Goal: Information Seeking & Learning: Check status

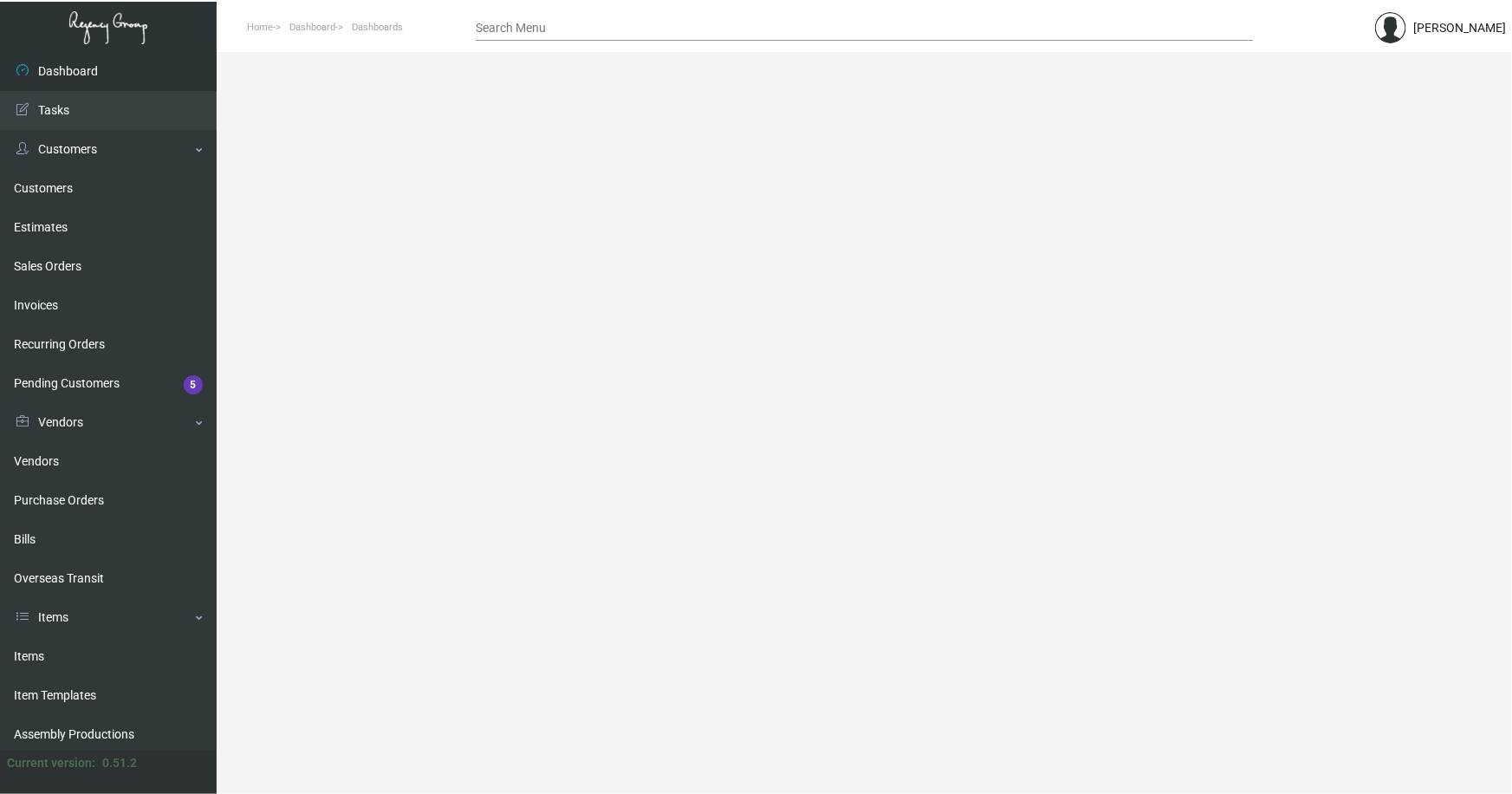
drag, startPoint x: 35, startPoint y: 654, endPoint x: 344, endPoint y: 468, distance: 360.7
click at [35, 651] on link "Items" at bounding box center [108, 656] width 217 height 39
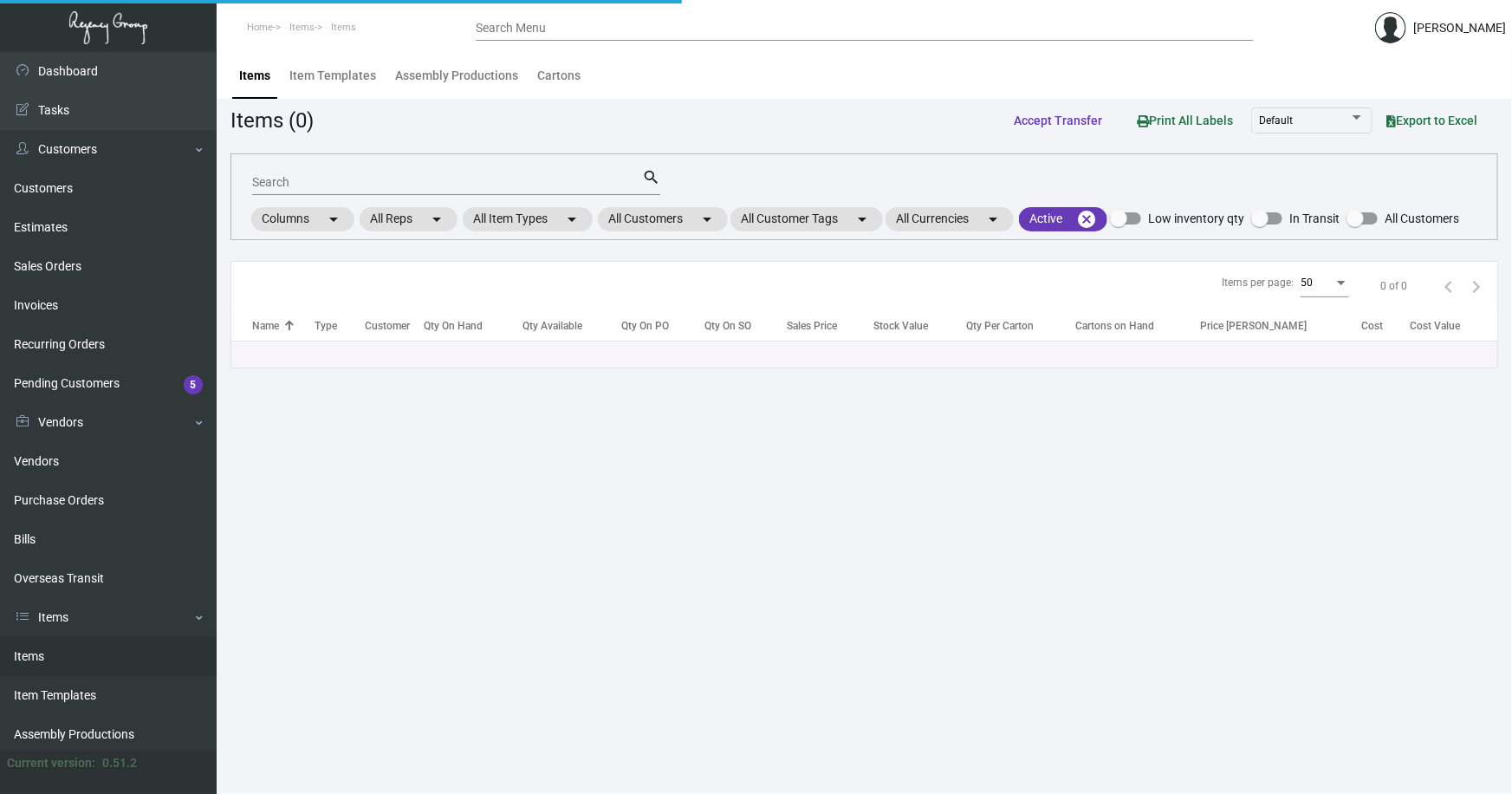
click at [408, 189] on div "Search" at bounding box center [447, 182] width 390 height 27
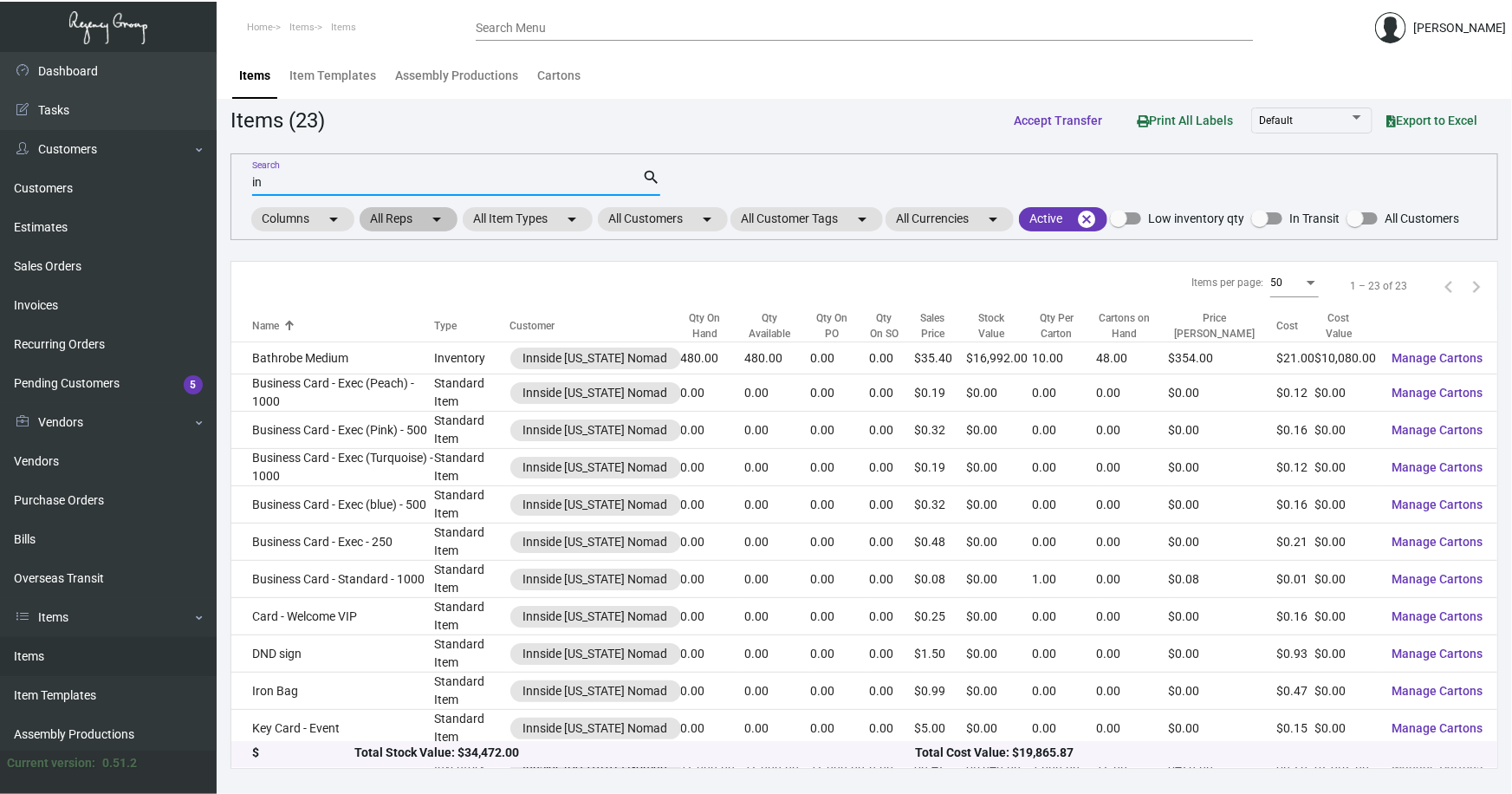
type input "i"
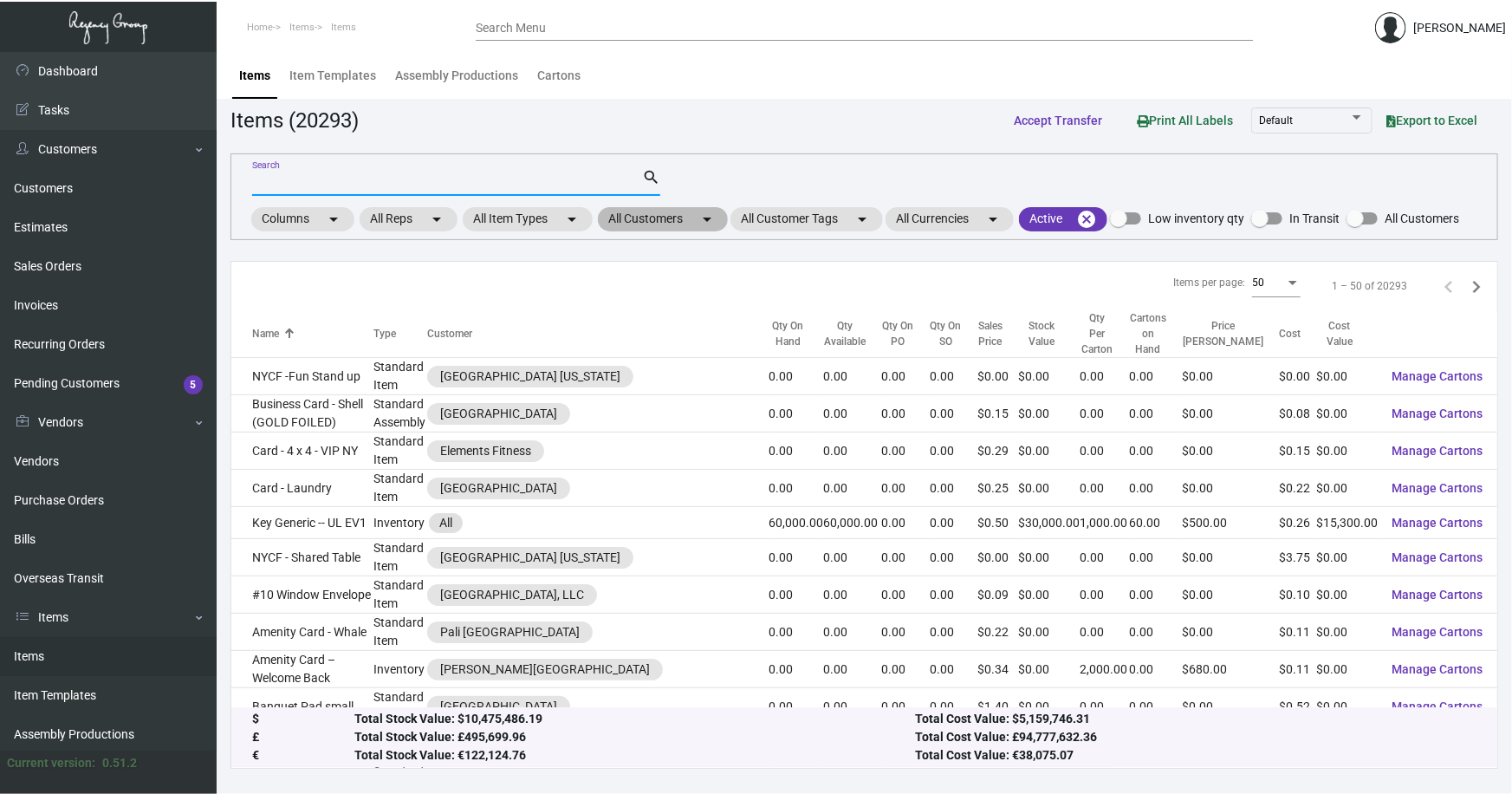
click at [639, 218] on mat-chip "All Customers arrow_drop_down" at bounding box center [663, 219] width 130 height 24
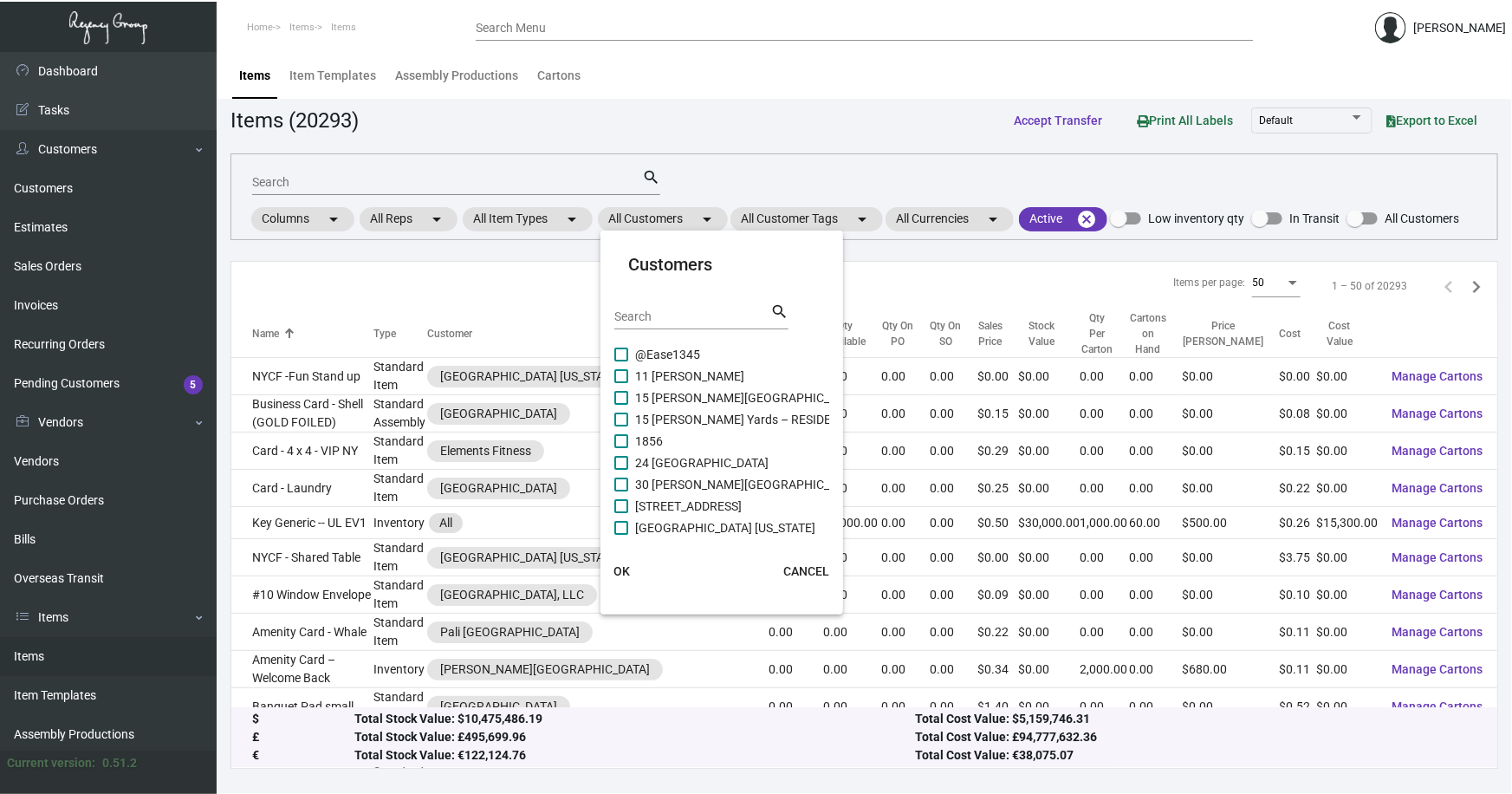
click at [670, 321] on div "Search" at bounding box center [692, 316] width 156 height 27
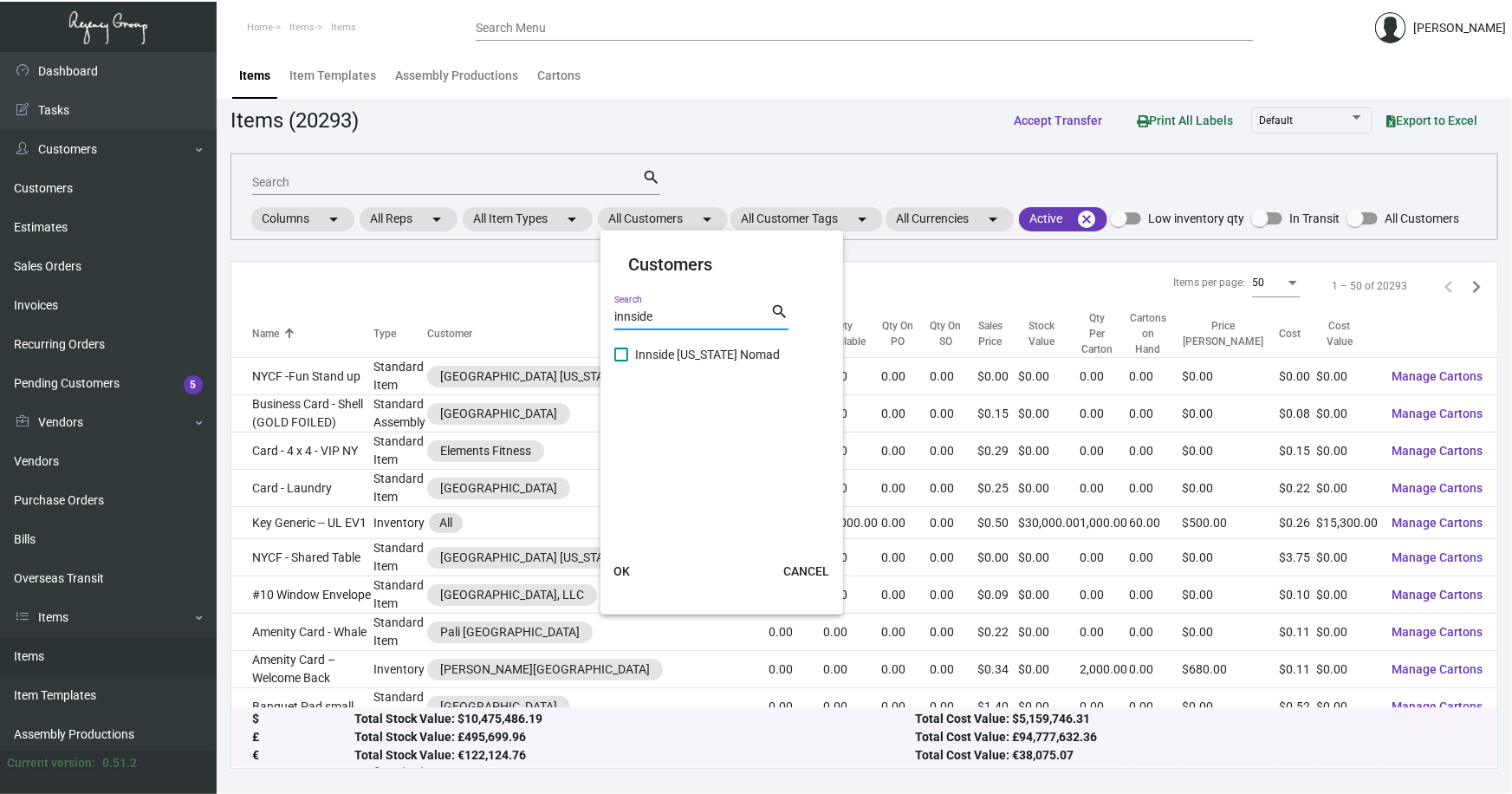
type input "innside"
click at [696, 353] on span "Innside New York Nomad" at bounding box center [708, 355] width 144 height 21
click at [621, 361] on input "Innside New York Nomad" at bounding box center [620, 361] width 1 height 1
checkbox input "true"
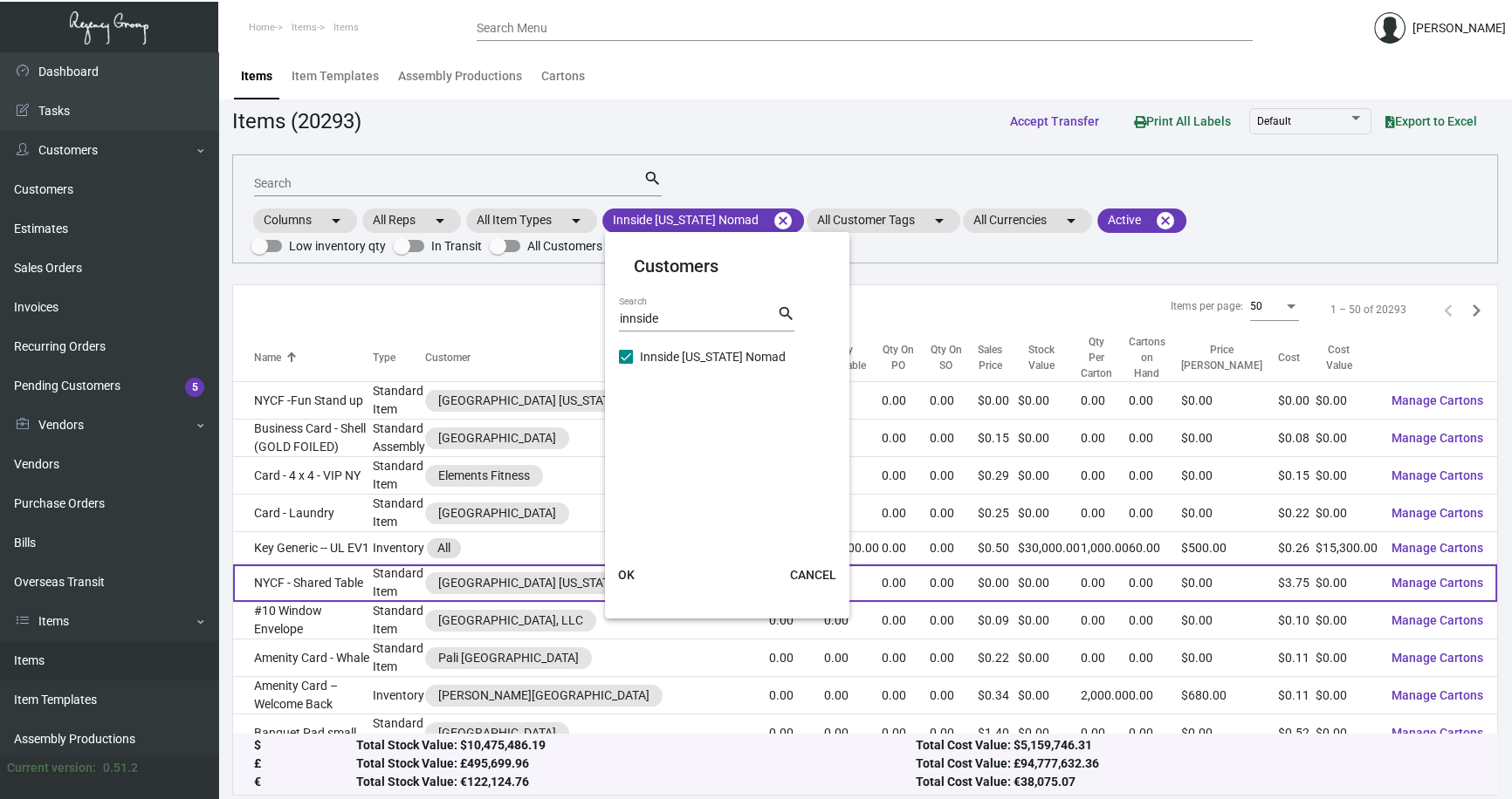
click at [624, 576] on span "OK" at bounding box center [626, 575] width 16 height 14
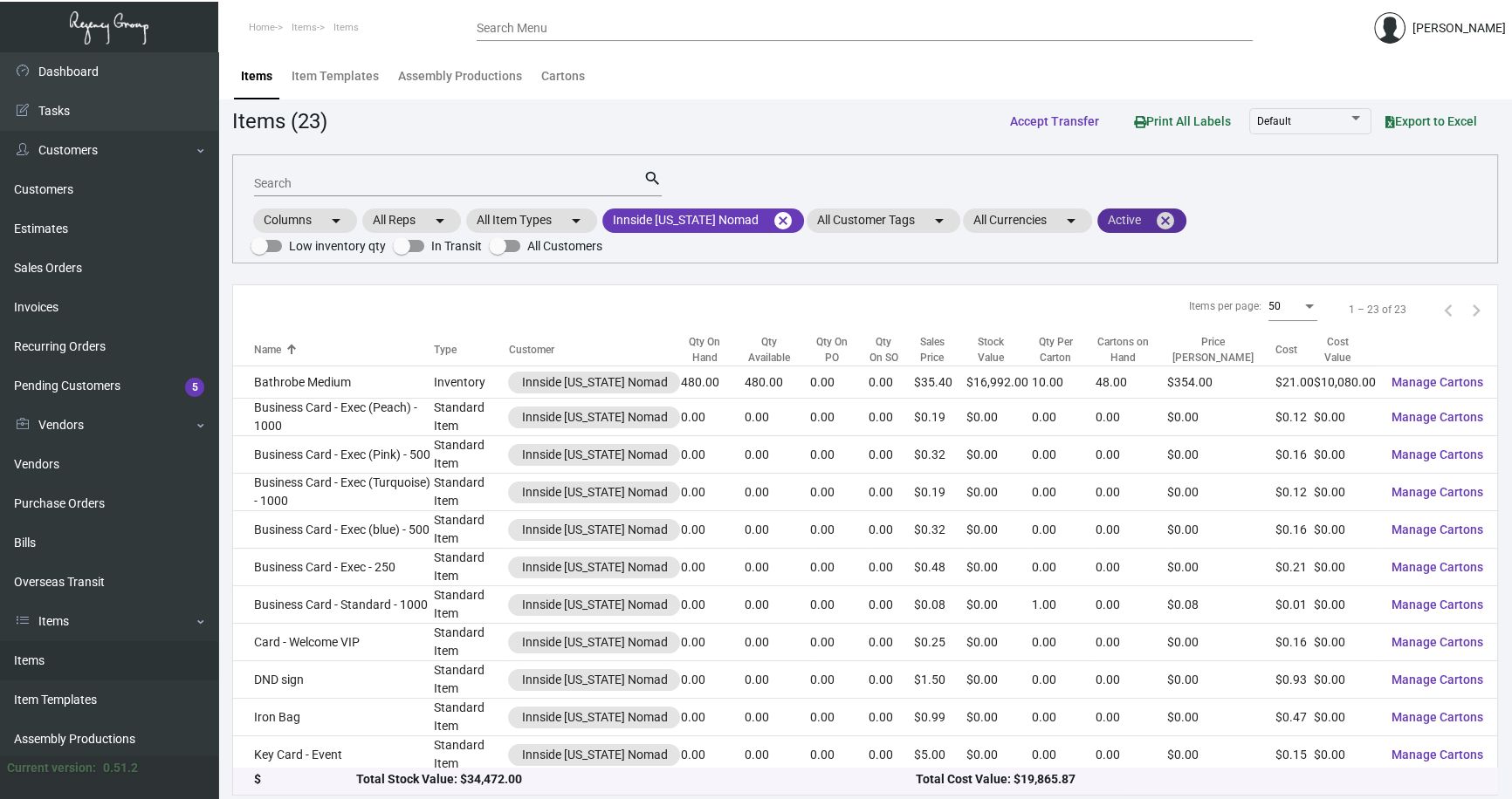
click at [1163, 216] on mat-icon "cancel" at bounding box center [1166, 221] width 21 height 21
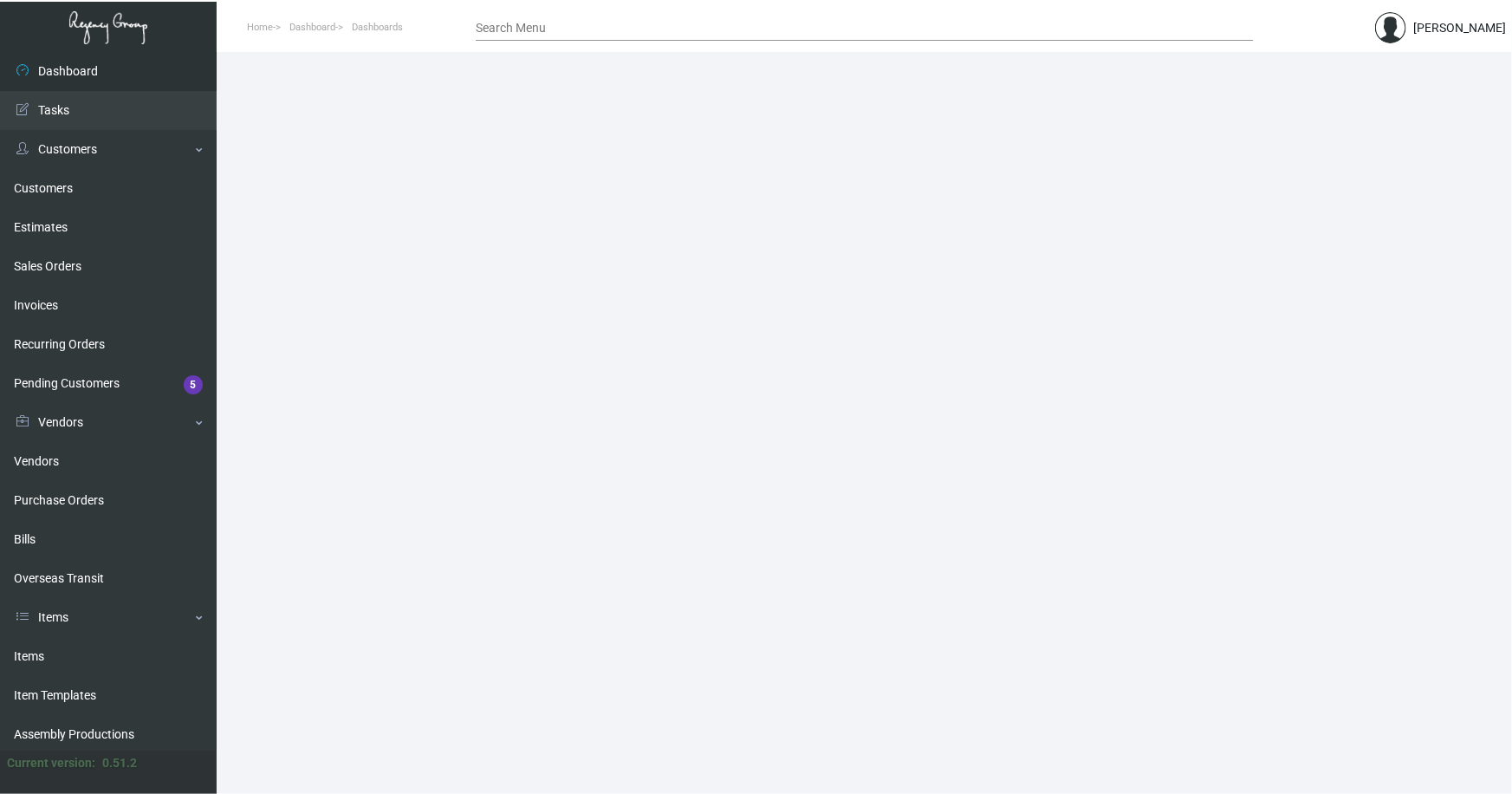
drag, startPoint x: 25, startPoint y: 655, endPoint x: 224, endPoint y: 589, distance: 209.7
click at [25, 655] on link "Items" at bounding box center [108, 656] width 217 height 39
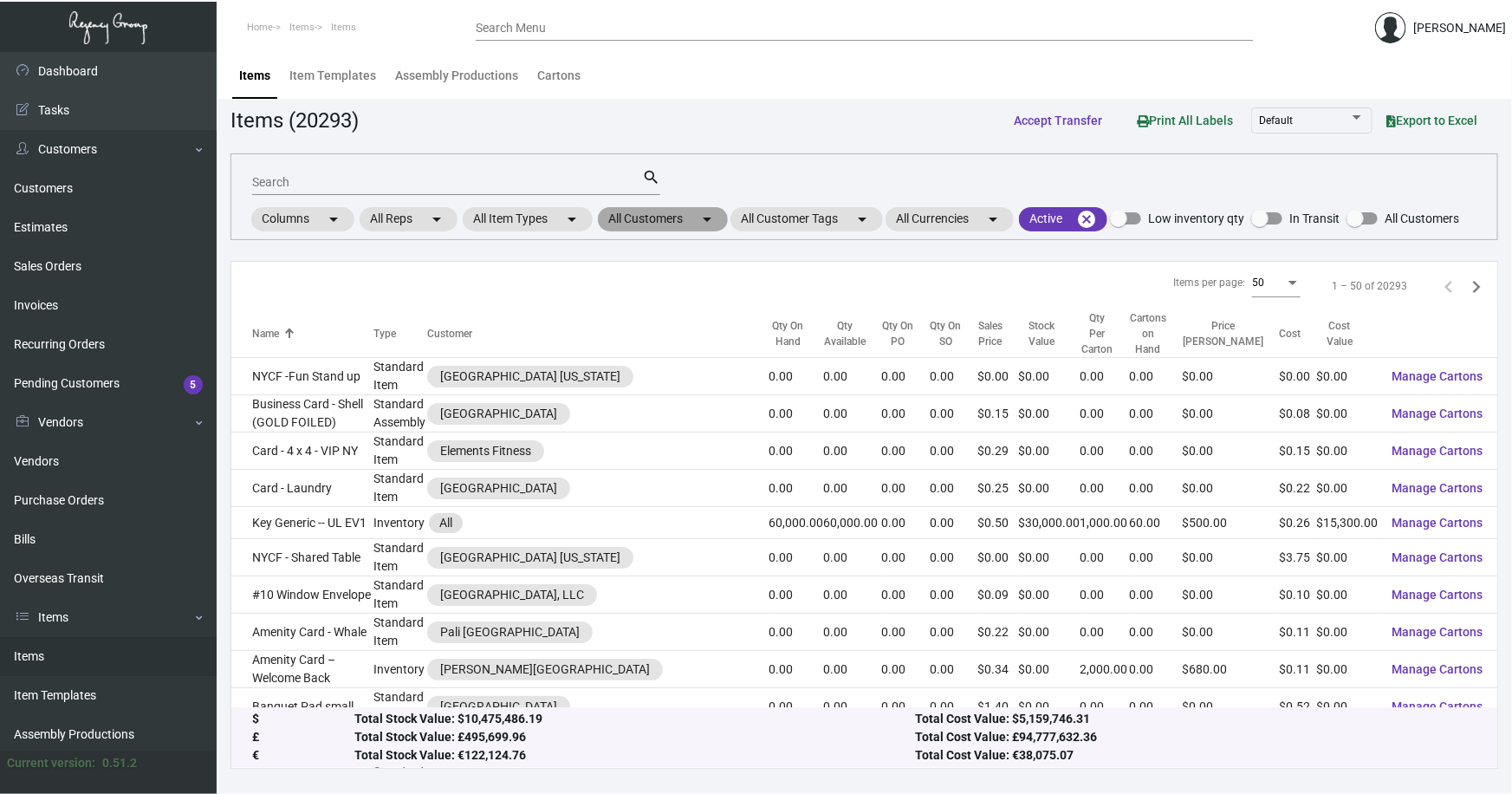
click at [671, 212] on mat-chip "All Customers arrow_drop_down" at bounding box center [663, 219] width 130 height 24
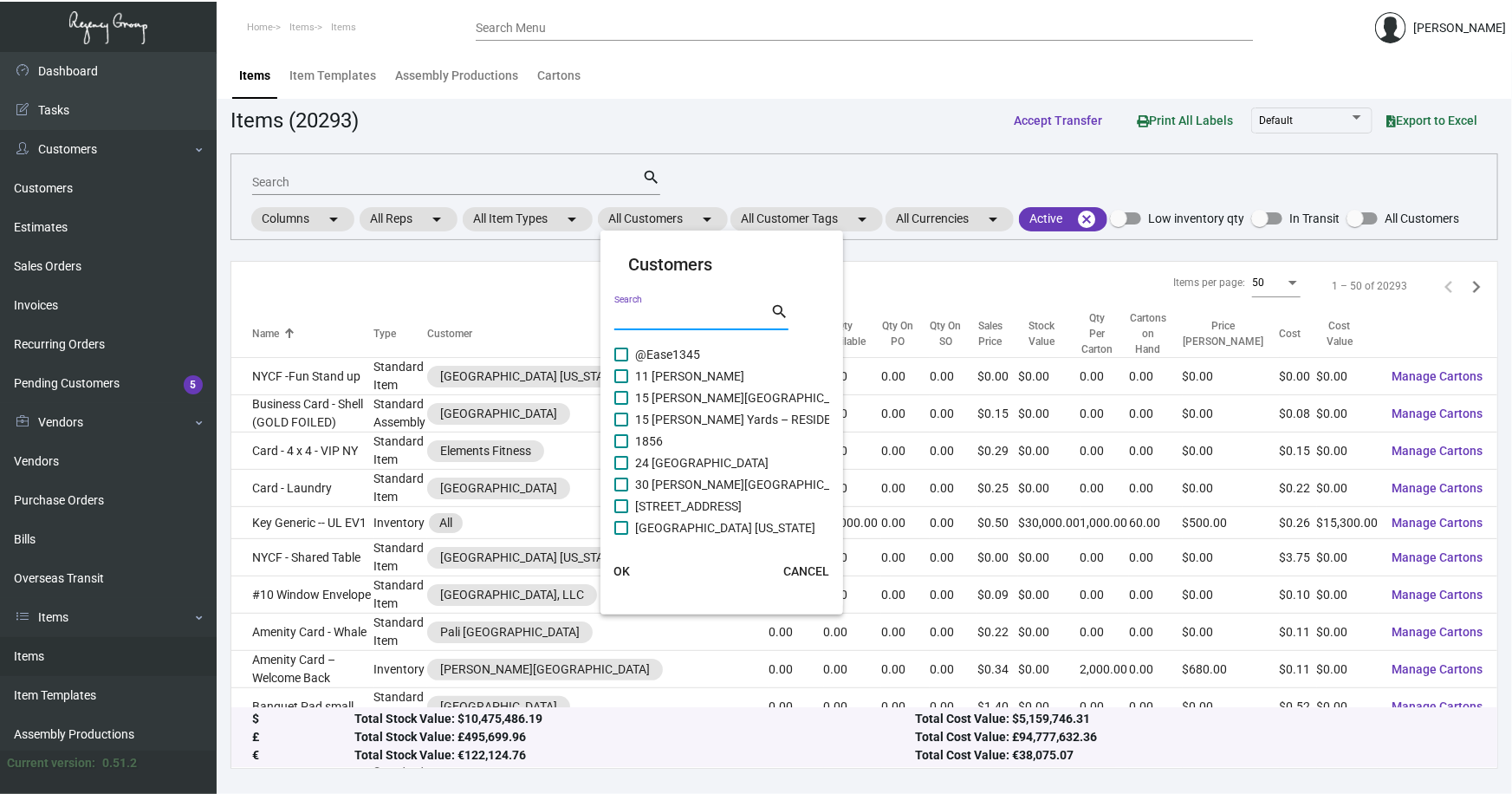
click at [658, 314] on input "Search" at bounding box center [692, 317] width 156 height 13
type input "melia"
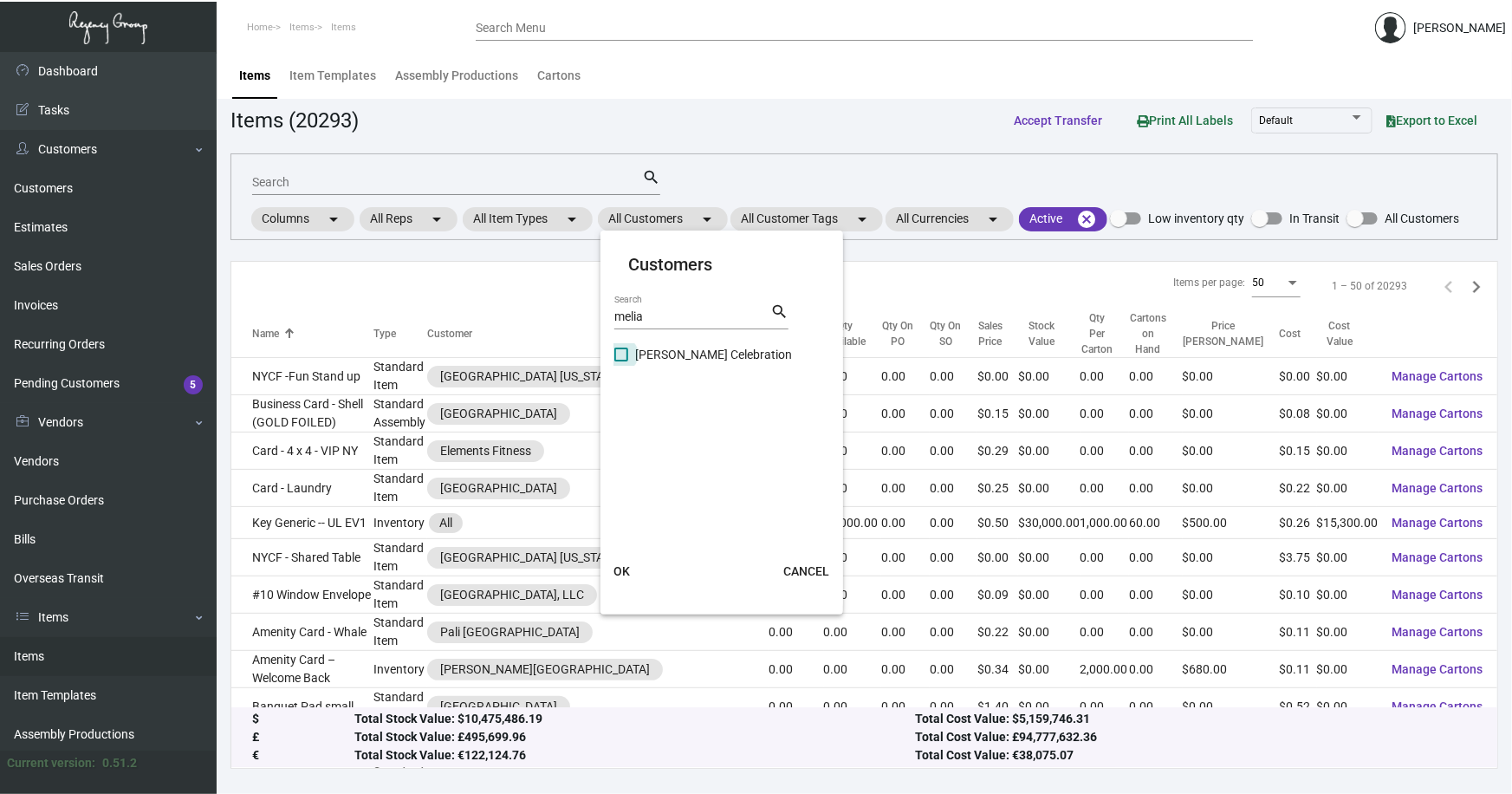
click at [686, 356] on span "[PERSON_NAME] Celebration" at bounding box center [714, 355] width 157 height 21
click at [621, 361] on input "[PERSON_NAME] Celebration" at bounding box center [620, 361] width 1 height 1
checkbox input "true"
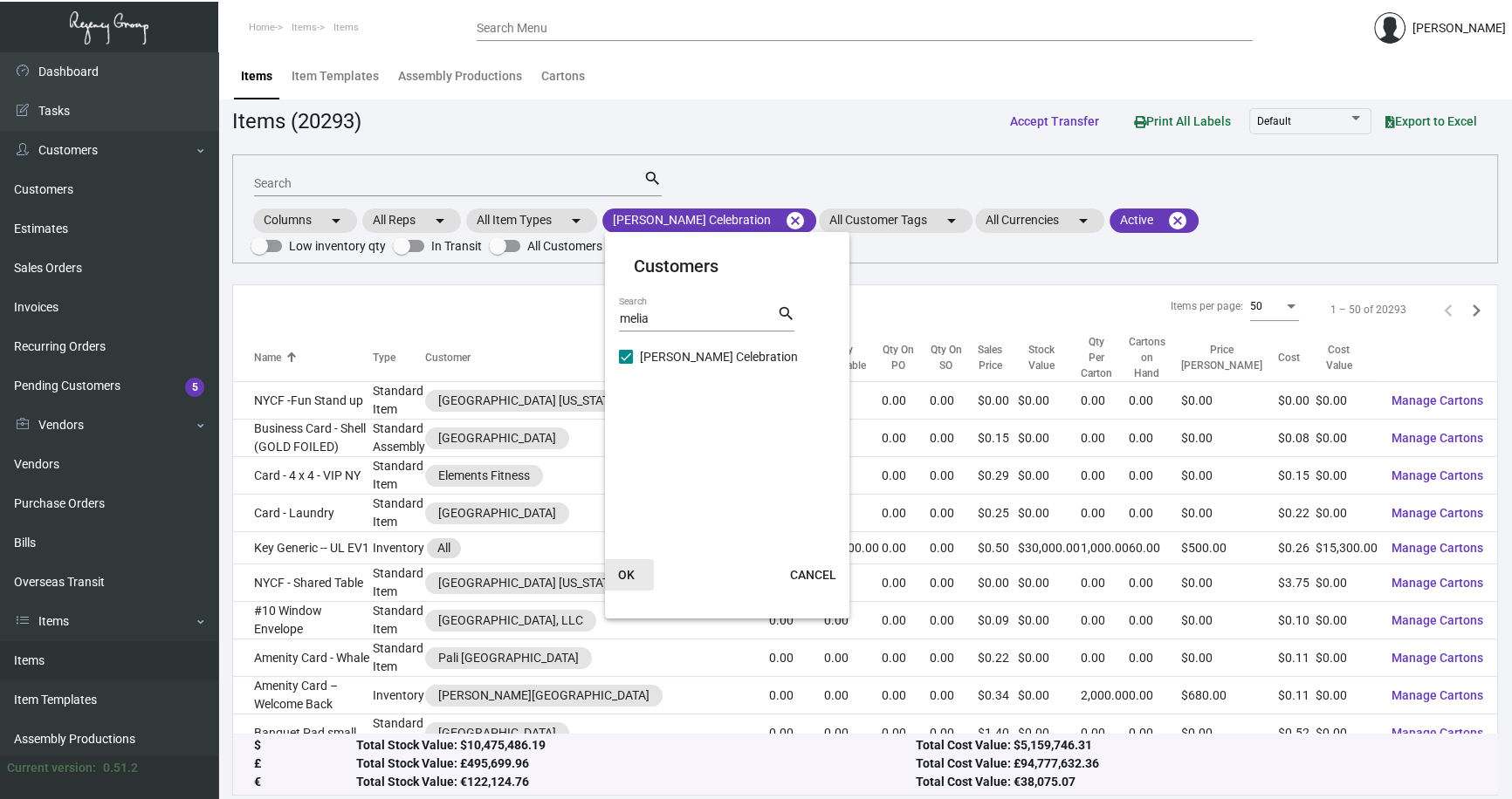
click at [625, 574] on span "OK" at bounding box center [626, 575] width 16 height 14
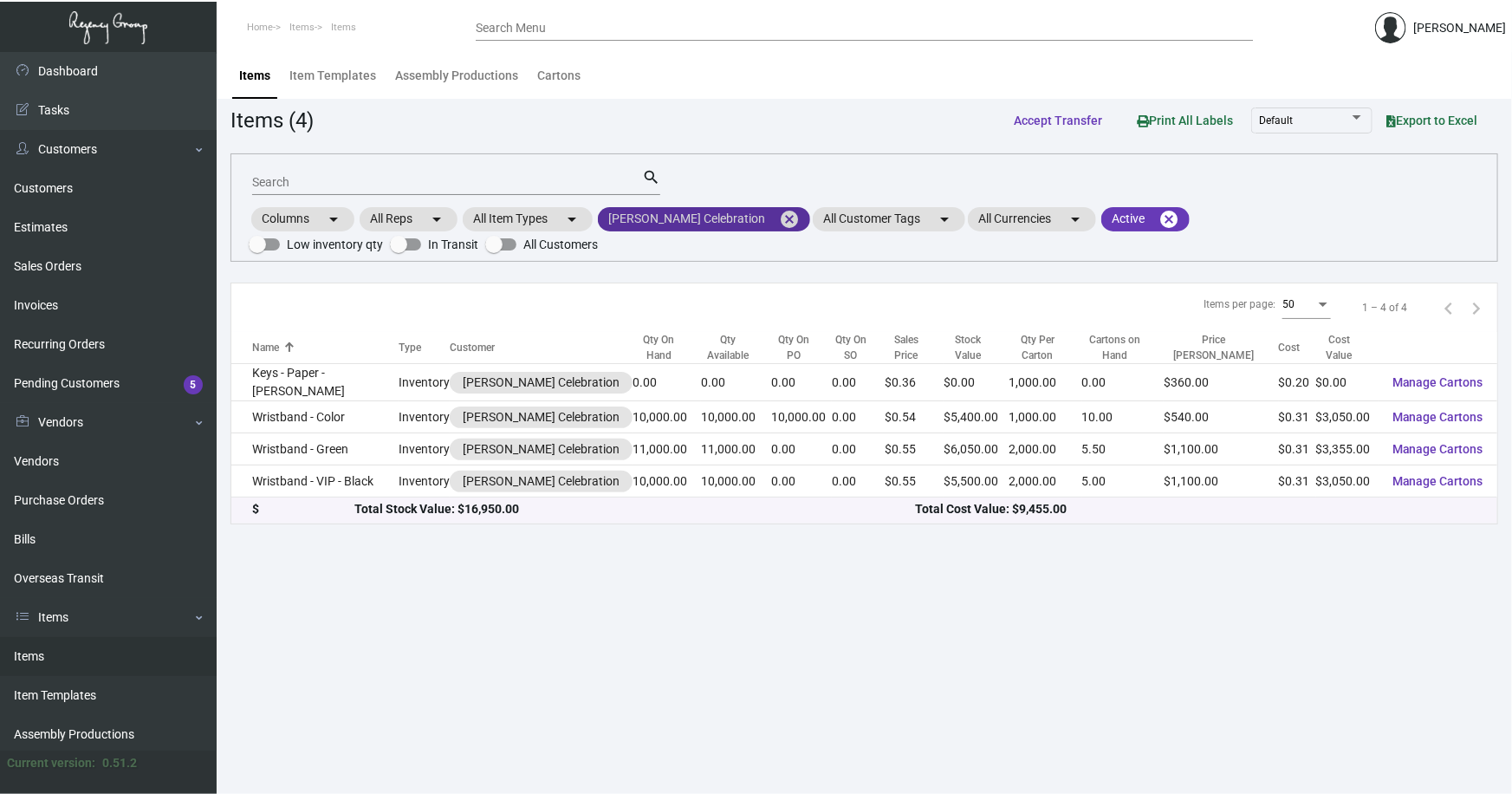
click at [779, 216] on mat-icon "cancel" at bounding box center [790, 220] width 21 height 21
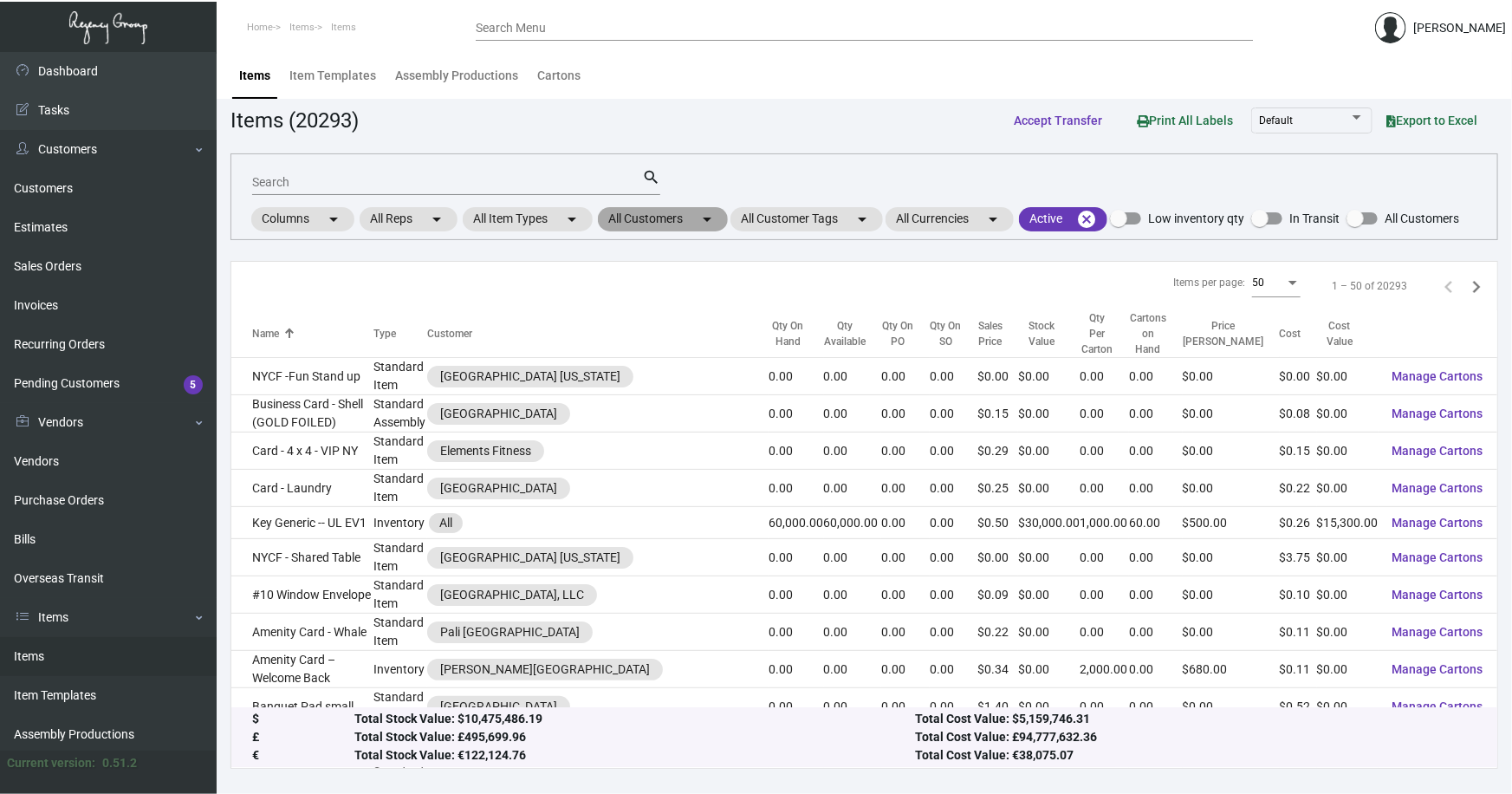
click at [678, 215] on mat-chip "All Customers arrow_drop_down" at bounding box center [663, 219] width 130 height 24
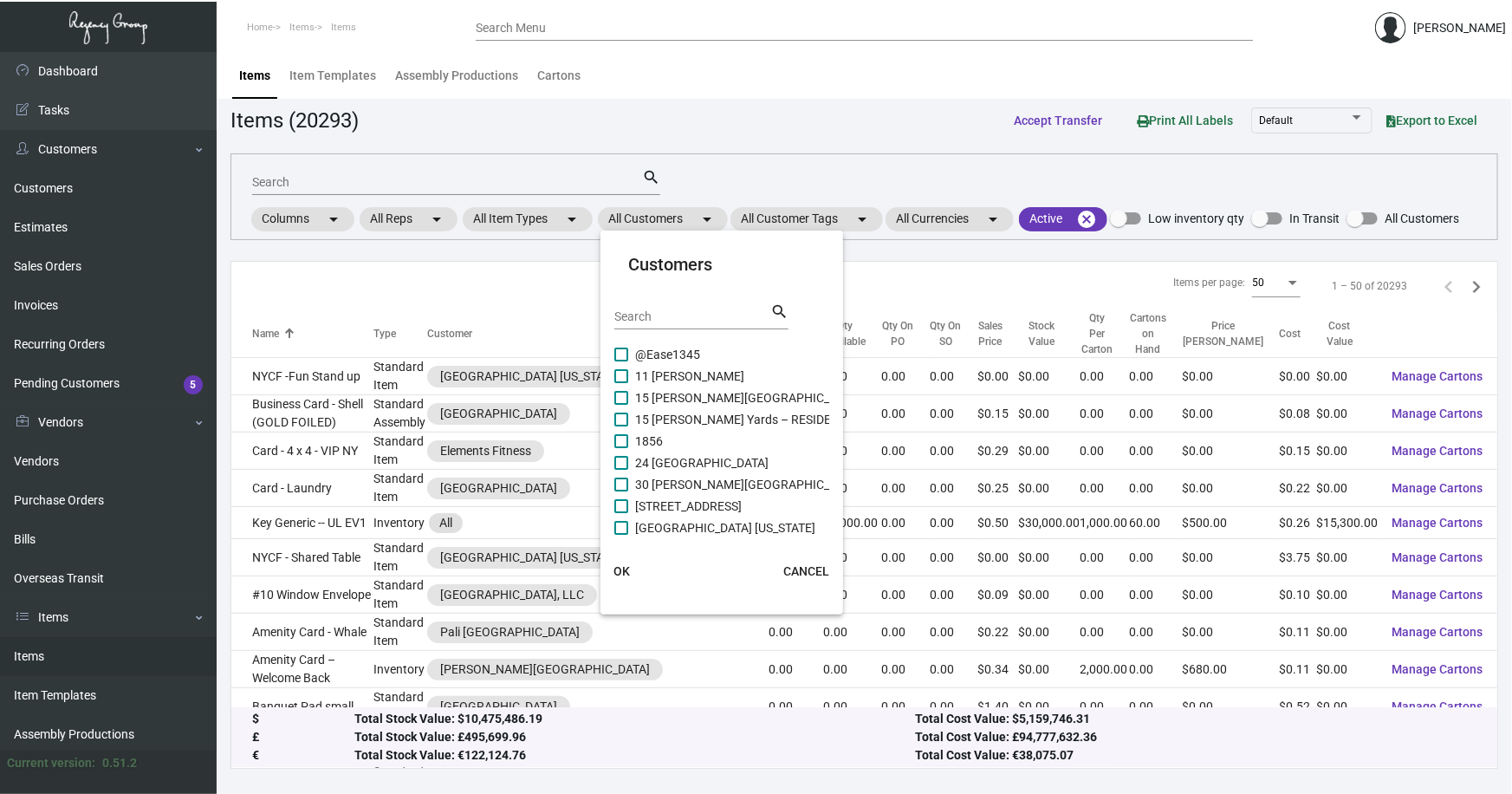
click at [660, 312] on input "Search" at bounding box center [692, 317] width 156 height 13
type input "nh collect"
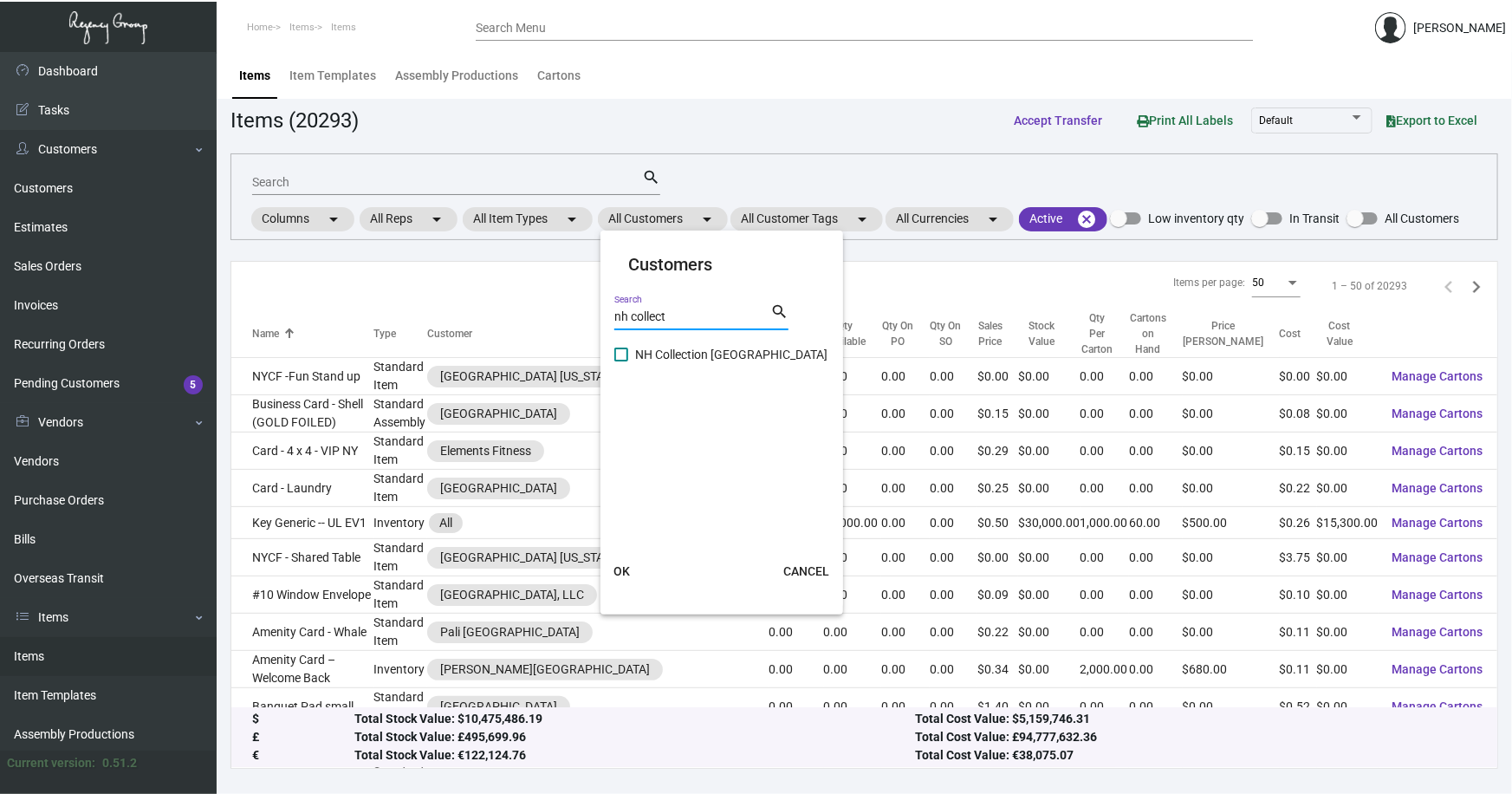
drag, startPoint x: 750, startPoint y: 351, endPoint x: 657, endPoint y: 469, distance: 150.2
click at [744, 355] on span "NH Collection [GEOGRAPHIC_DATA]" at bounding box center [732, 355] width 193 height 21
click at [621, 361] on input "NH Collection [GEOGRAPHIC_DATA]" at bounding box center [620, 361] width 1 height 1
checkbox input "true"
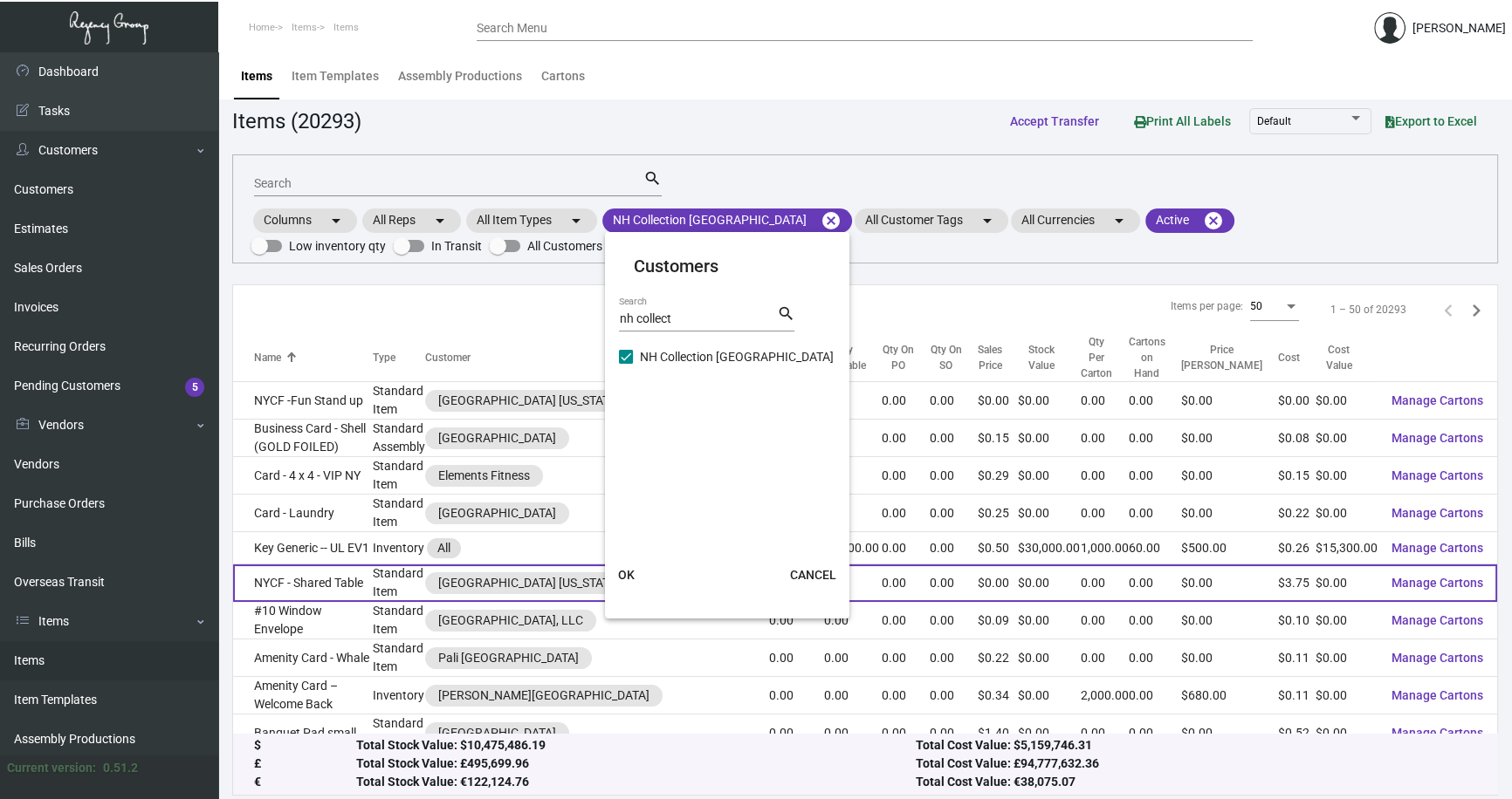
click at [625, 572] on span "OK" at bounding box center [626, 575] width 16 height 14
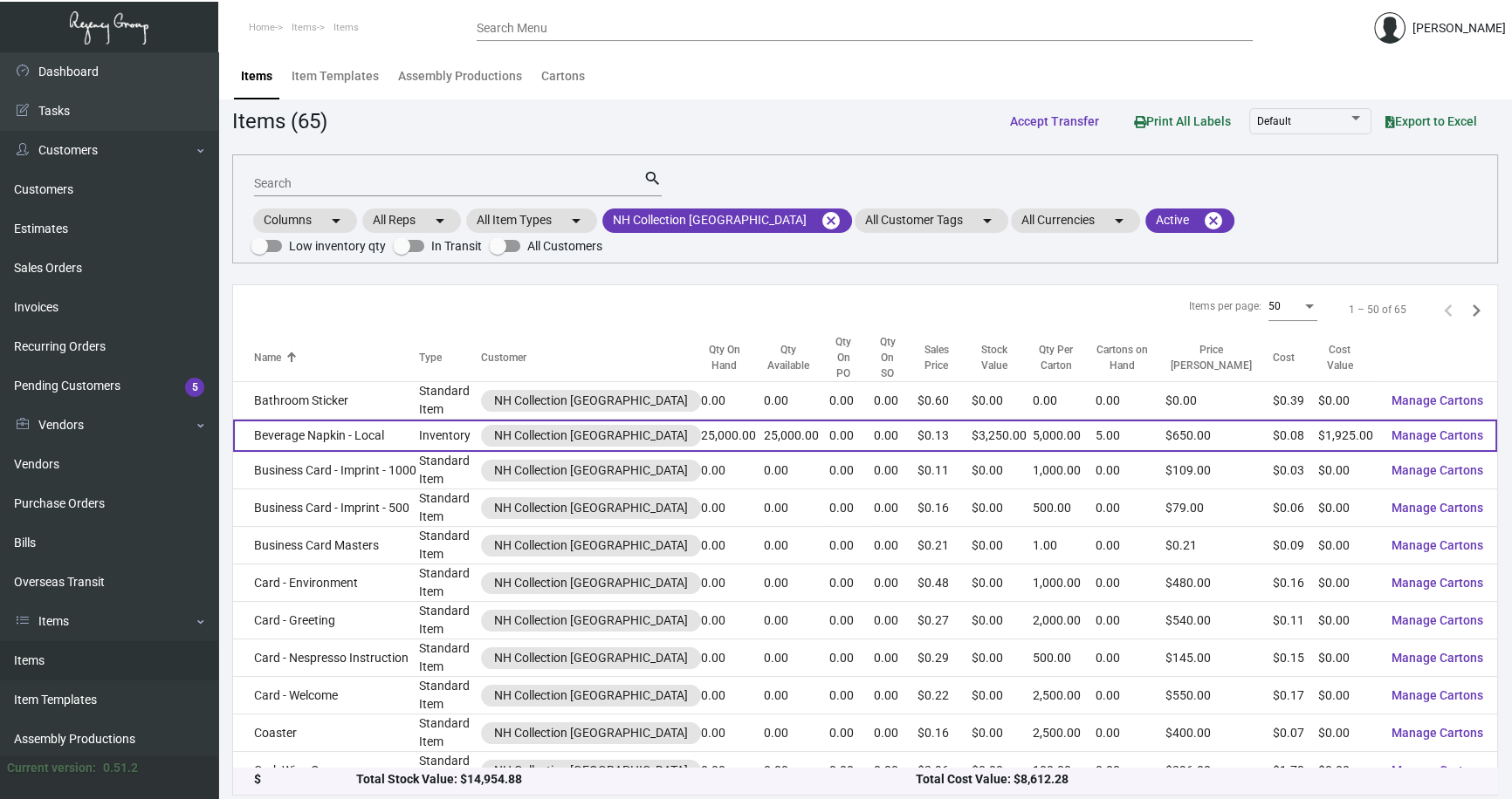
click at [344, 420] on td "Beverage Napkin - Local" at bounding box center [325, 435] width 185 height 32
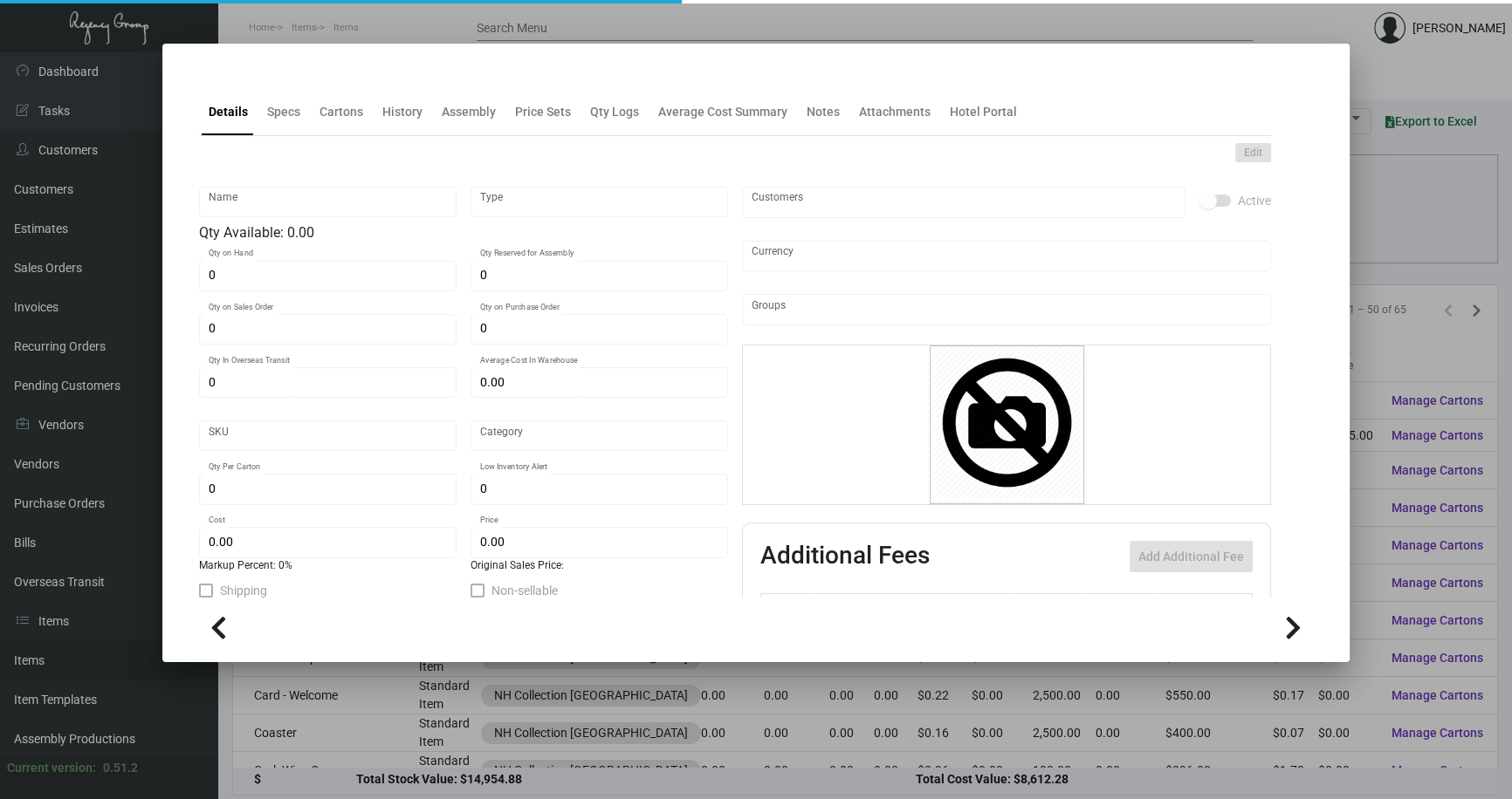
type input "Beverage Napkin - Local"
type input "Inventory"
type input "25,000"
type input "$ 0.0779"
type input "NHCMA-Napkin-16"
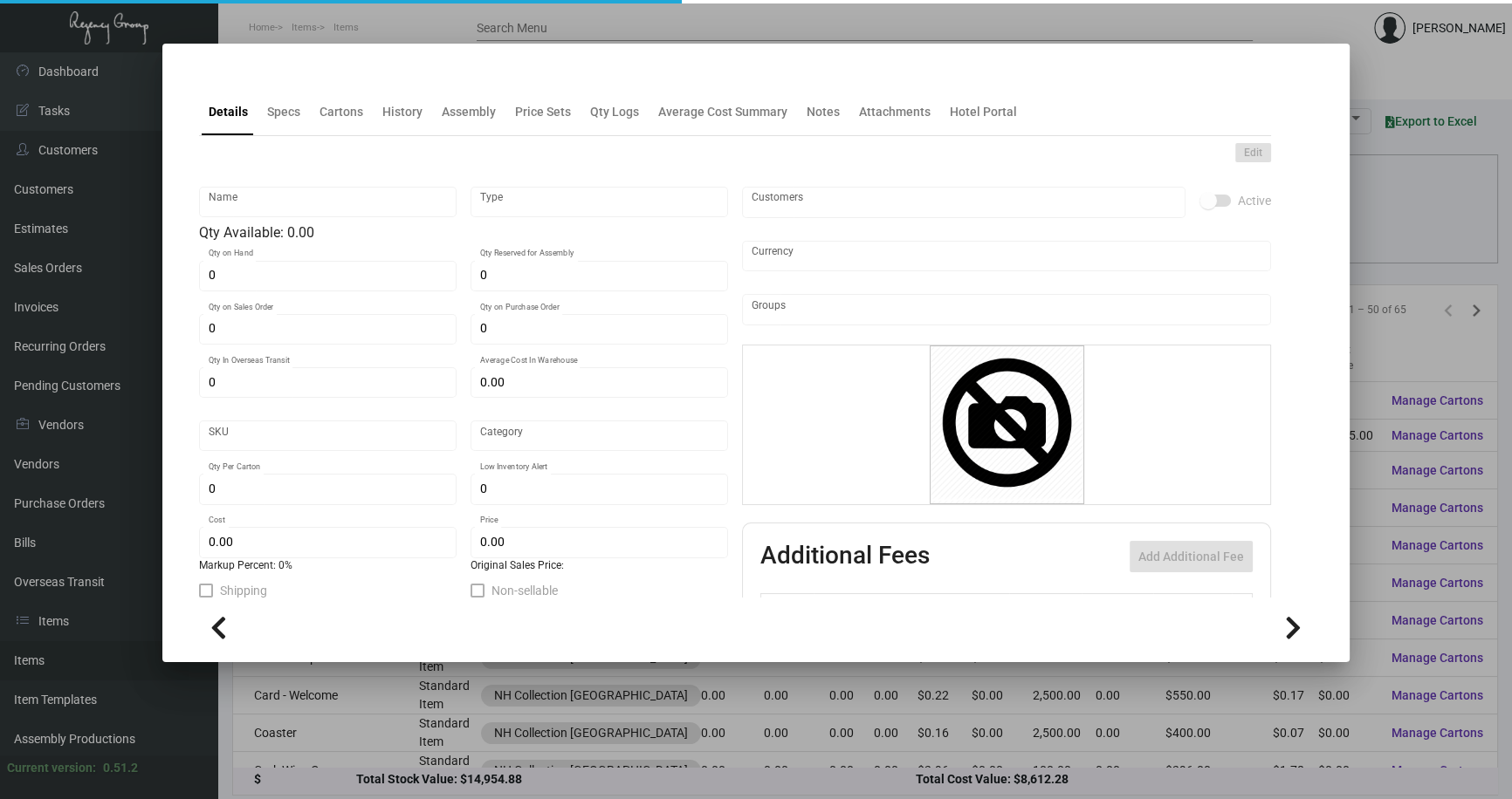
type input "Standard"
type input "5,000"
type input "$ 0.077"
type input "$ 0.13"
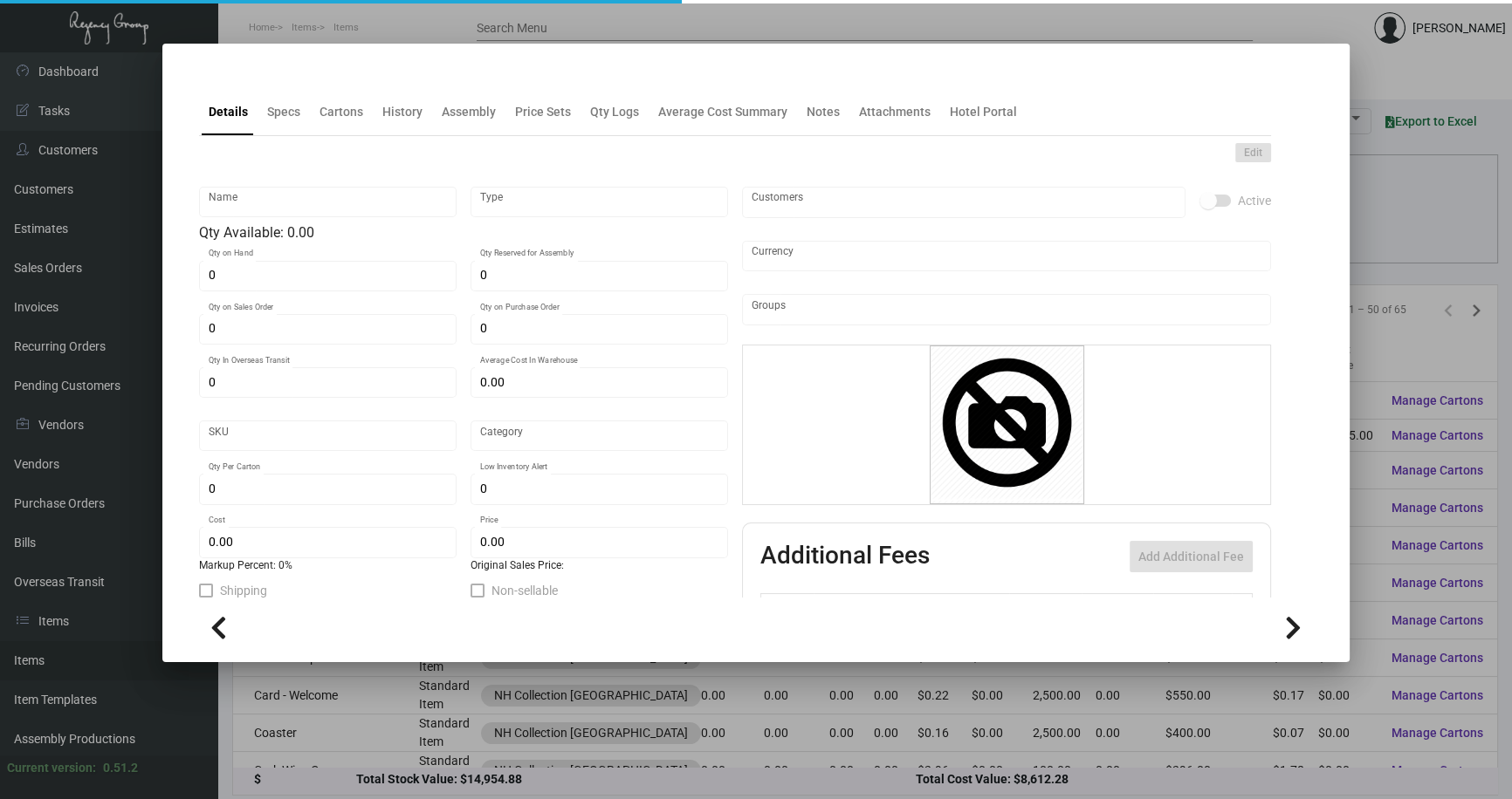
checkbox input "true"
type input "United States Dollar $"
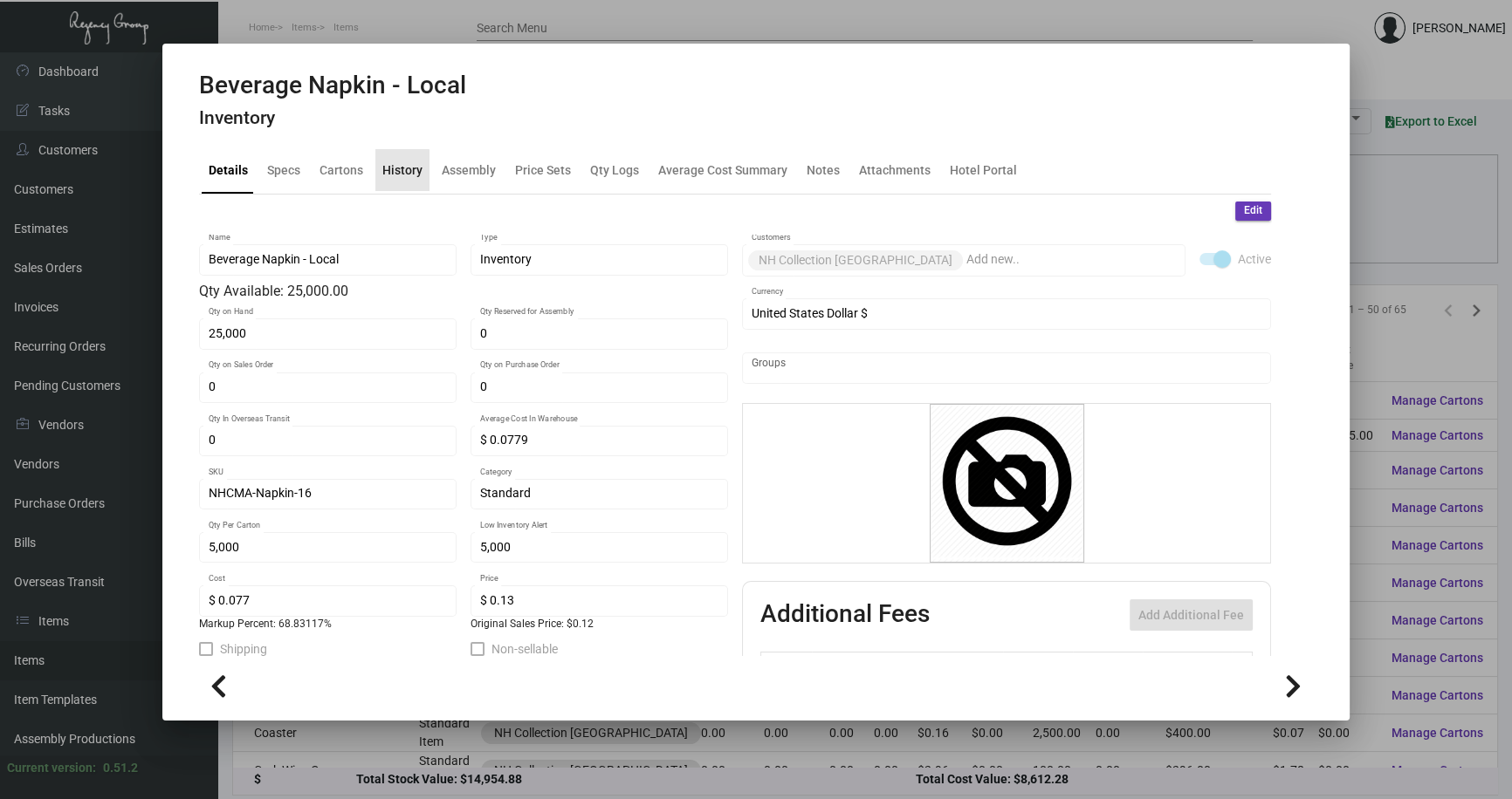
click at [398, 170] on div "History" at bounding box center [402, 170] width 40 height 18
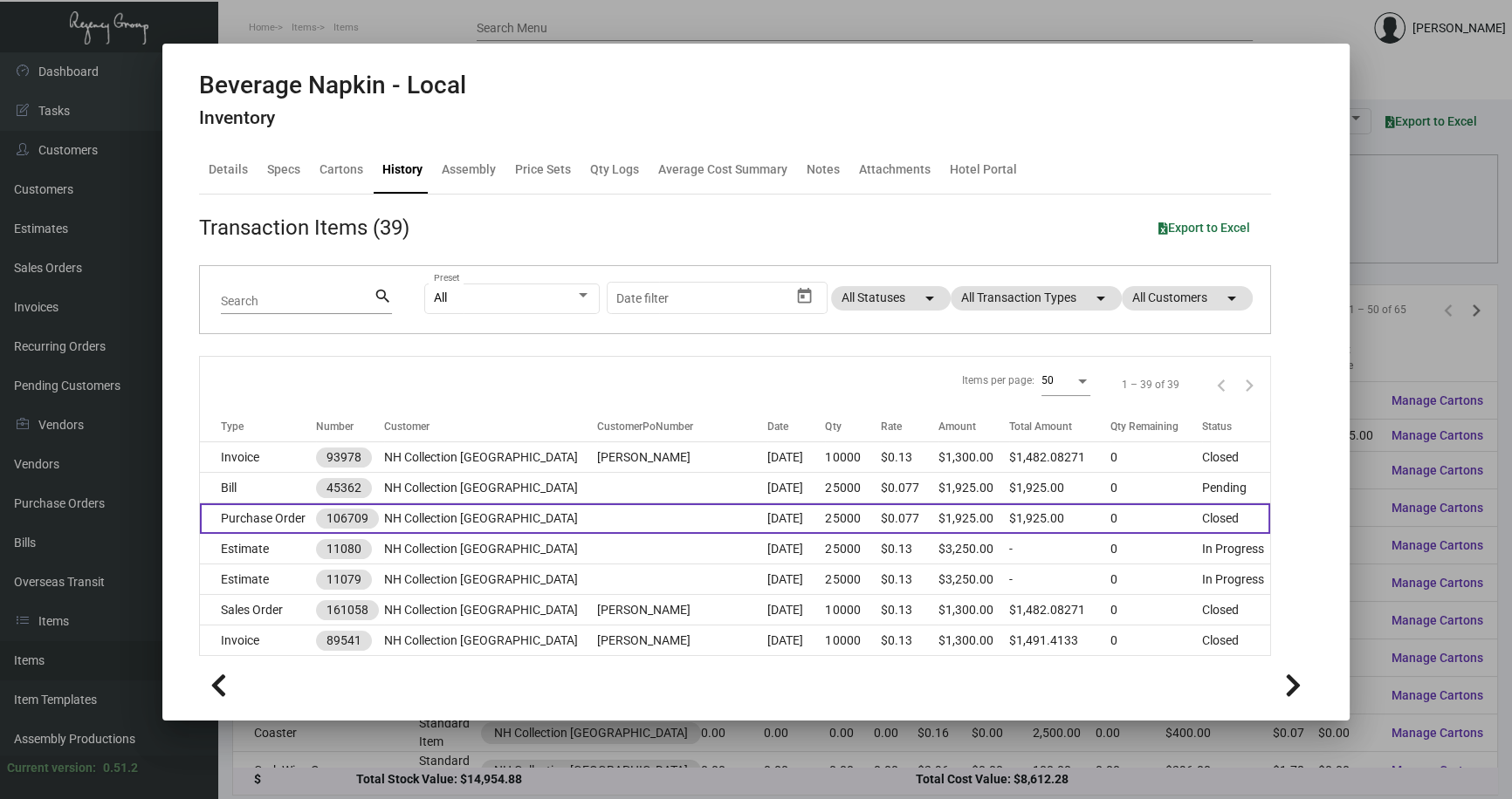
click at [617, 519] on td at bounding box center [682, 518] width 170 height 30
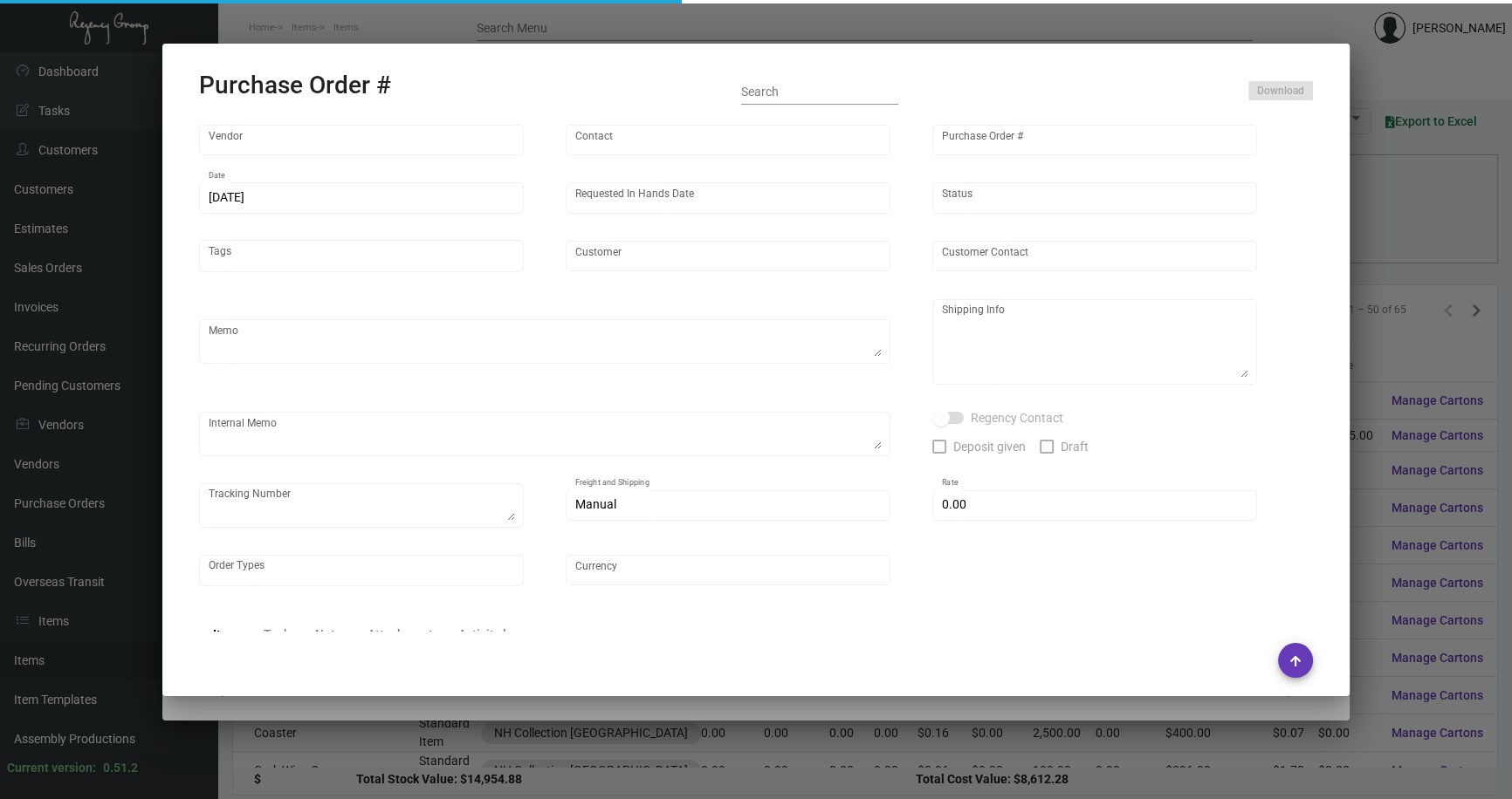
type input "[PERSON_NAME] GRAPHICS, INC."
type input "[PERSON_NAME]"
type input "106709"
type input "[DATE]"
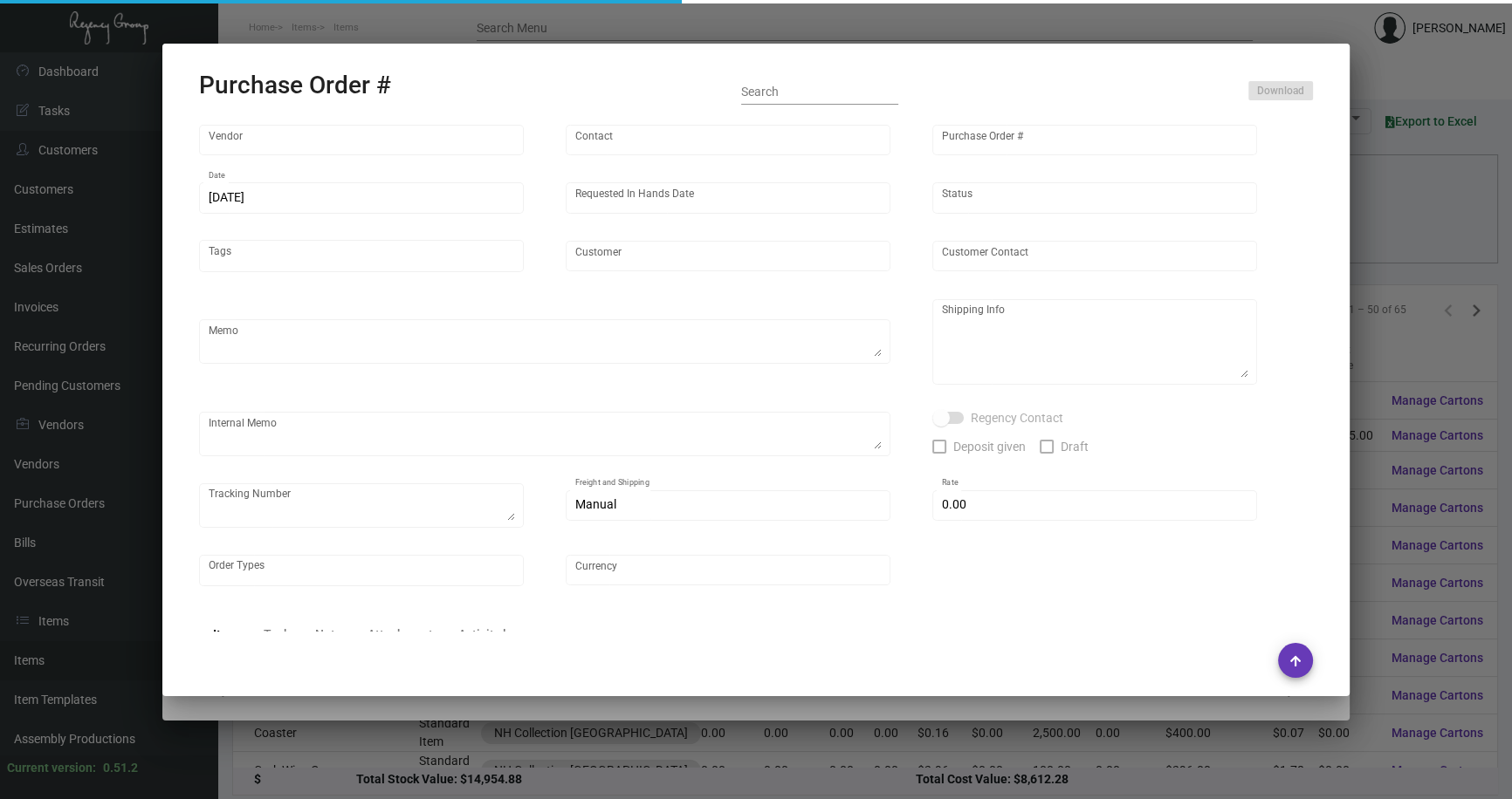
type input "NH Collection [GEOGRAPHIC_DATA]"
type textarea "Ship via UPS Ground Acct# 1AY276."
type textarea "Regency Group NJ - [PERSON_NAME] [STREET_ADDRESS]"
type textarea "YR ACH 8/9"
checkbox input "true"
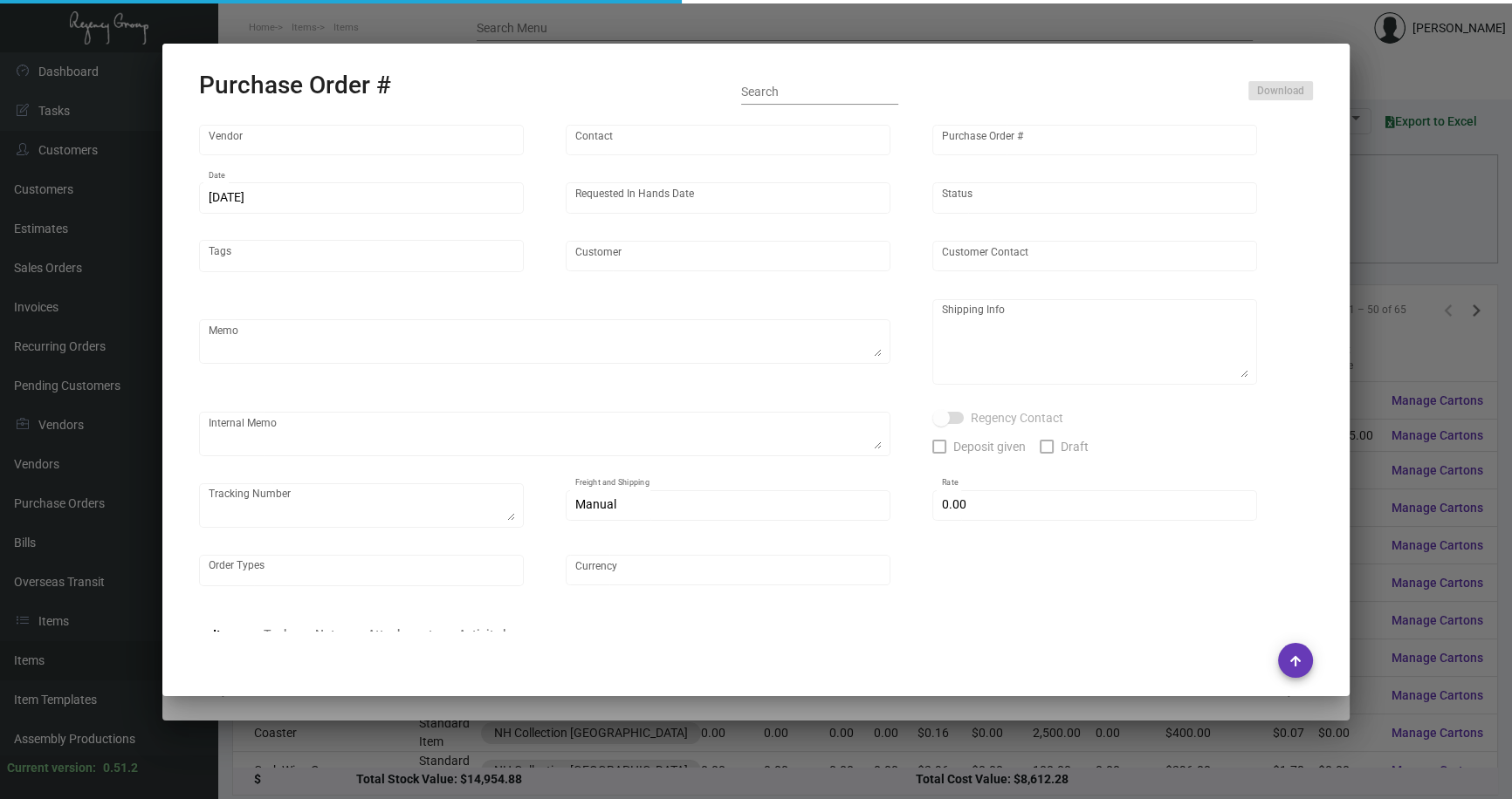
checkbox input "true"
type input "$ 0.00"
type input "United States Dollar $"
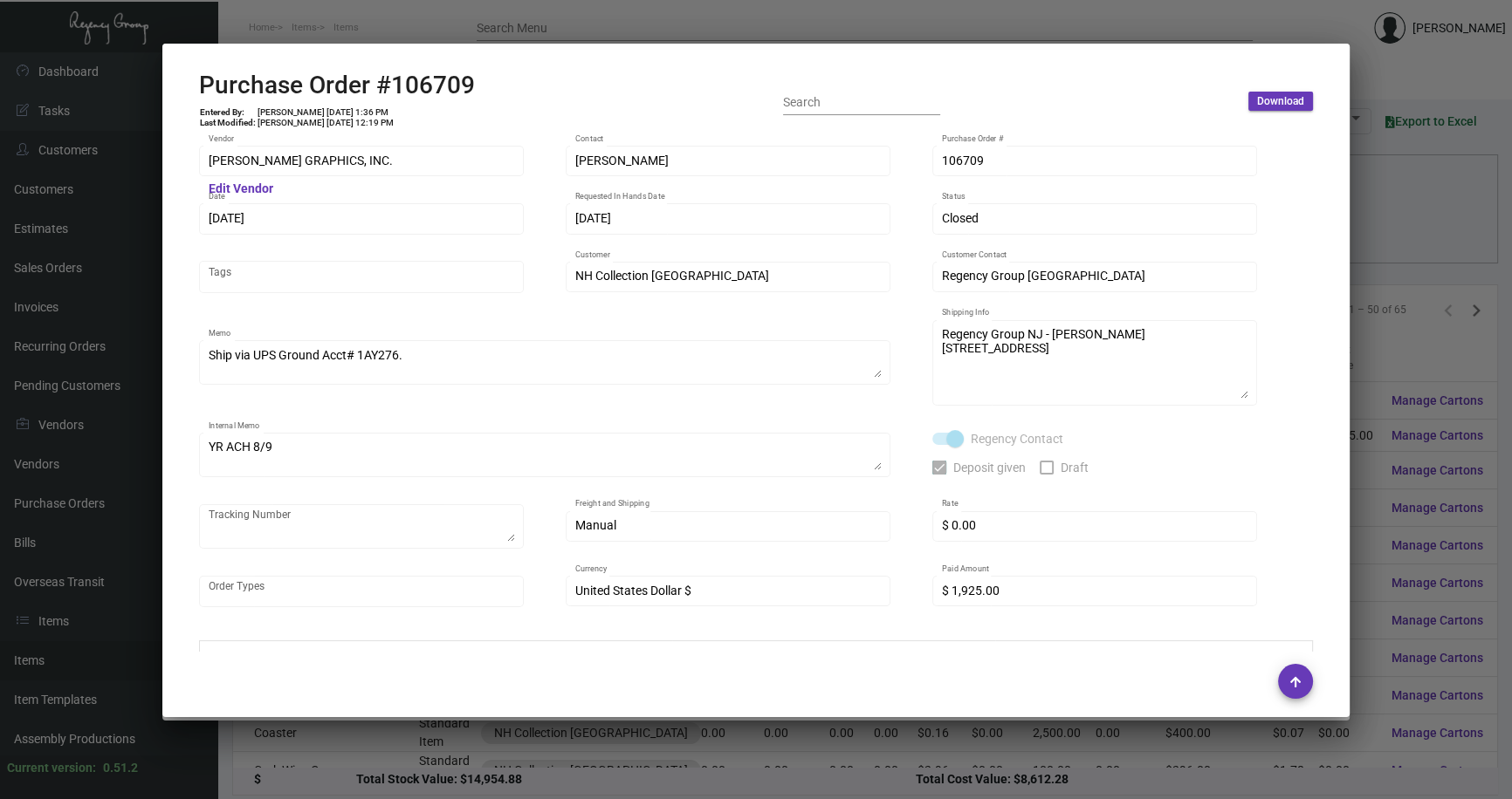
drag, startPoint x: 1008, startPoint y: 169, endPoint x: 919, endPoint y: 167, distance: 89.0
click at [919, 167] on div "[PERSON_NAME] GRAPHICS, INC. Vendor Edit Vendor [PERSON_NAME] Contact 106709 Pu…" at bounding box center [756, 385] width 1113 height 484
